Goal: Transaction & Acquisition: Purchase product/service

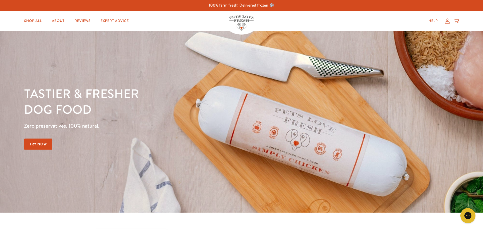
click at [195, 29] on div "Close dialog Want 10% off the Taster Pack? YES NO Submit" at bounding box center [241, 115] width 483 height 230
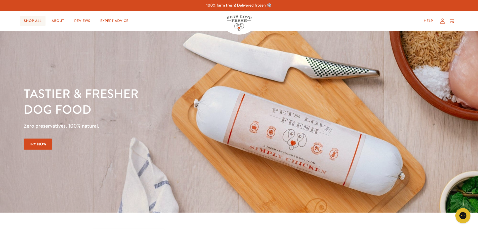
click at [23, 17] on link "Shop All" at bounding box center [33, 21] width 26 height 10
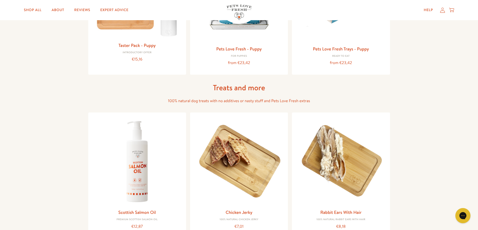
scroll to position [359, 0]
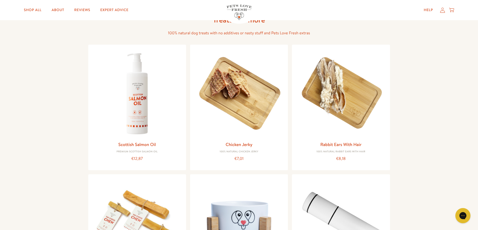
drag, startPoint x: 483, startPoint y: 22, endPoint x: 468, endPoint y: 98, distance: 77.4
click at [468, 98] on html "100% farm fresh! Delivered frozen ❄️ Shop All About Reviews Expert Advice My ac…" at bounding box center [239, 156] width 478 height 1030
click at [331, 82] on img at bounding box center [341, 93] width 90 height 90
click at [366, 75] on img at bounding box center [341, 93] width 90 height 90
